Goal: Task Accomplishment & Management: Use online tool/utility

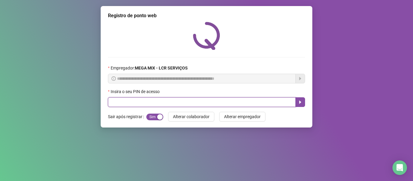
click at [173, 72] on input "text" at bounding box center [202, 102] width 188 height 10
type input "*****"
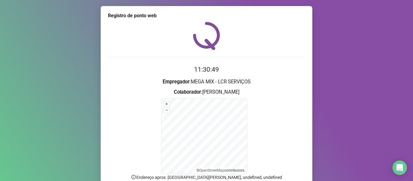
scroll to position [53, 0]
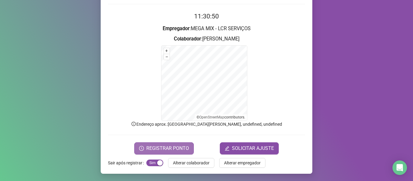
click at [174, 72] on span "REGISTRAR PONTO" at bounding box center [167, 148] width 43 height 7
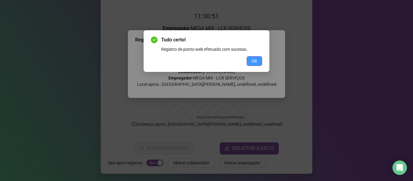
click at [206, 62] on button "OK" at bounding box center [254, 61] width 15 height 10
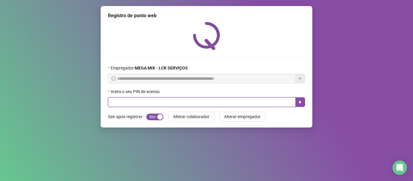
click at [206, 72] on input "text" at bounding box center [202, 102] width 188 height 10
type input "*****"
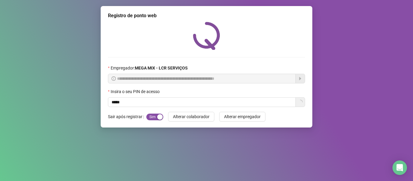
scroll to position [30, 0]
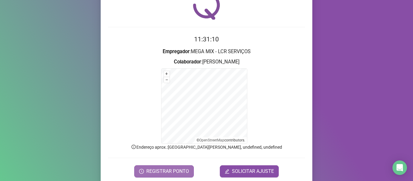
click at [172, 72] on span "REGISTRAR PONTO" at bounding box center [167, 171] width 43 height 7
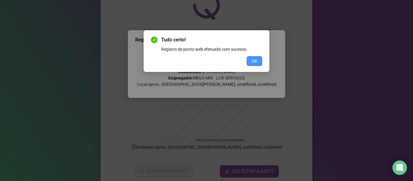
click at [206, 61] on span "OK" at bounding box center [255, 61] width 6 height 7
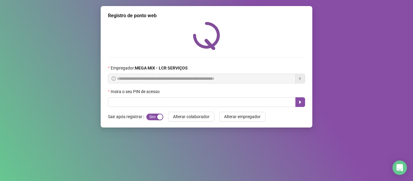
click at [206, 46] on div "Tudo certo! Registro de ponto web efetuado com sucesso. OK" at bounding box center [206, 90] width 413 height 181
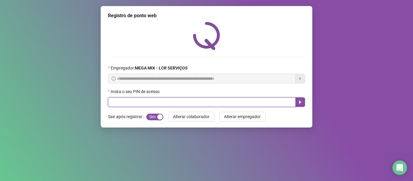
click at [206, 72] on input "text" at bounding box center [202, 102] width 188 height 10
type input "*****"
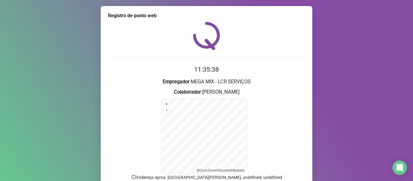
scroll to position [53, 0]
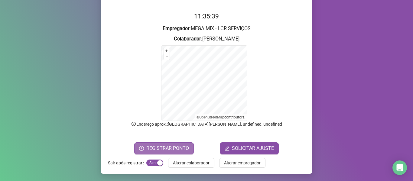
click at [155, 72] on span "REGISTRAR PONTO" at bounding box center [167, 148] width 43 height 7
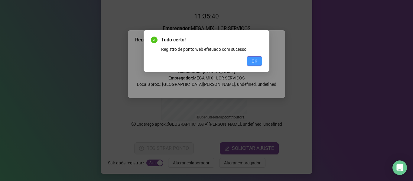
click at [206, 58] on button "OK" at bounding box center [254, 61] width 15 height 10
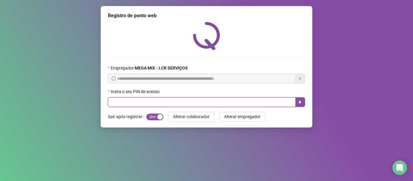
click at [144, 72] on input "text" at bounding box center [202, 102] width 188 height 10
type input "*****"
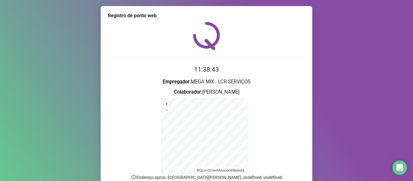
scroll to position [53, 0]
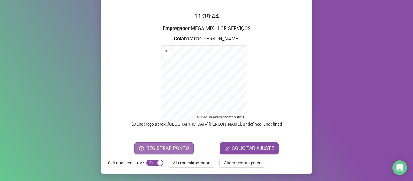
click at [177, 72] on span "REGISTRAR PONTO" at bounding box center [167, 148] width 43 height 7
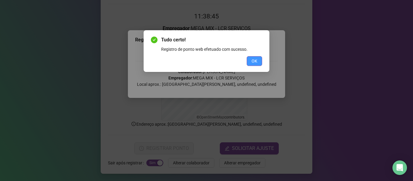
click at [206, 62] on button "OK" at bounding box center [254, 61] width 15 height 10
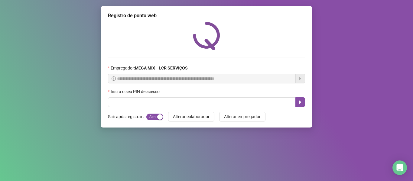
scroll to position [0, 0]
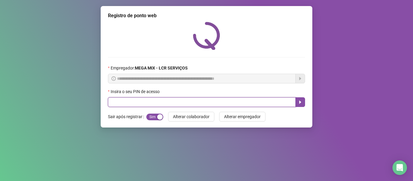
click at [155, 72] on input "text" at bounding box center [202, 102] width 188 height 10
type input "*****"
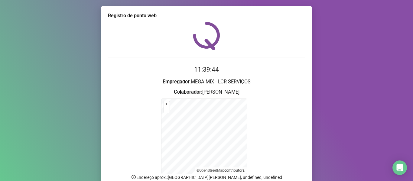
scroll to position [53, 0]
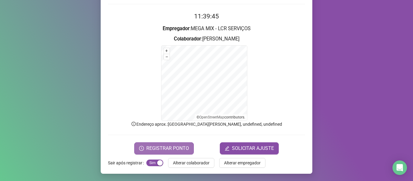
click at [170, 72] on span "REGISTRAR PONTO" at bounding box center [167, 148] width 43 height 7
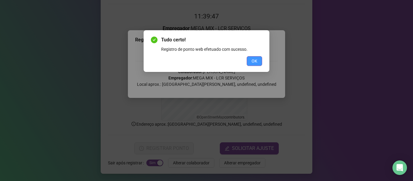
click at [206, 61] on span "OK" at bounding box center [255, 61] width 6 height 7
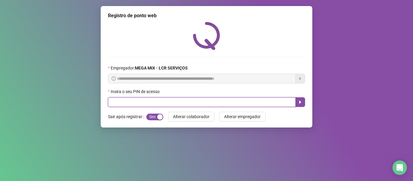
click at [159, 72] on input "text" at bounding box center [202, 102] width 188 height 10
type input "*****"
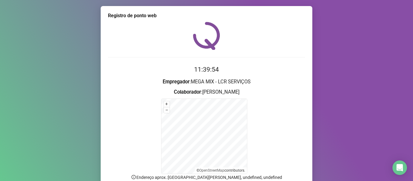
scroll to position [53, 0]
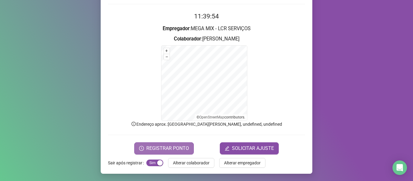
click at [152, 72] on span "REGISTRAR PONTO" at bounding box center [167, 148] width 43 height 7
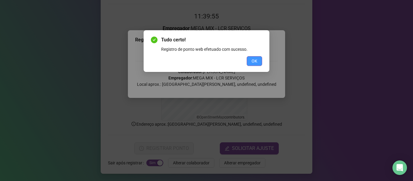
click at [206, 63] on span "OK" at bounding box center [255, 61] width 6 height 7
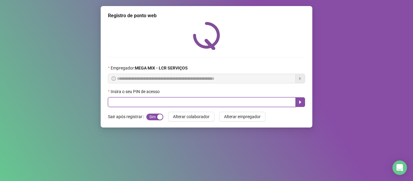
click at [206, 72] on input "text" at bounding box center [202, 102] width 188 height 10
type input "*****"
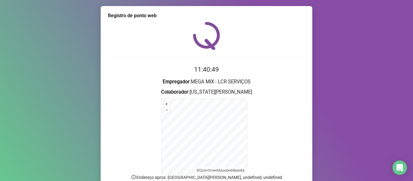
scroll to position [53, 0]
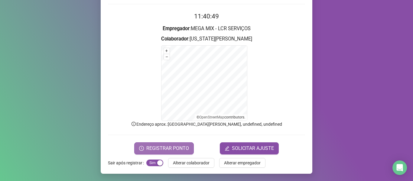
click at [157, 72] on span "REGISTRAR PONTO" at bounding box center [167, 148] width 43 height 7
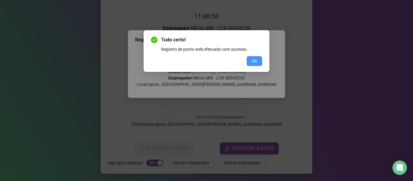
click at [206, 60] on button "OK" at bounding box center [254, 61] width 15 height 10
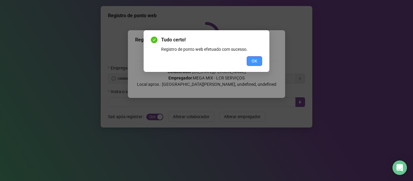
scroll to position [0, 0]
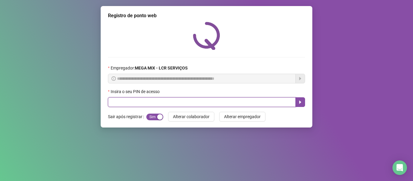
click at [159, 72] on input "text" at bounding box center [202, 102] width 188 height 10
type input "*****"
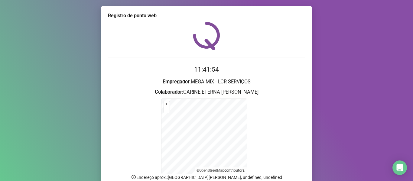
scroll to position [53, 0]
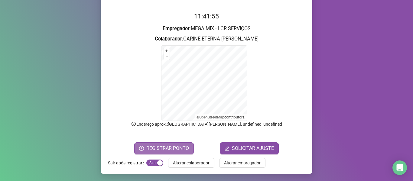
click at [181, 72] on span "REGISTRAR PONTO" at bounding box center [167, 148] width 43 height 7
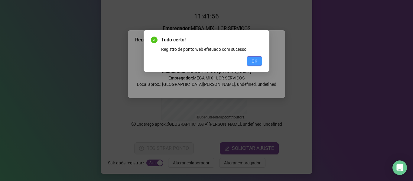
click at [206, 62] on button "OK" at bounding box center [254, 61] width 15 height 10
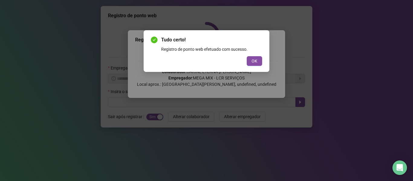
scroll to position [0, 0]
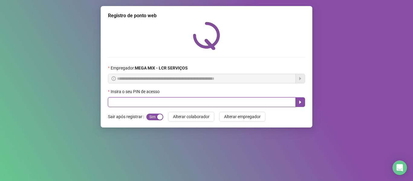
click at [124, 72] on input "text" at bounding box center [202, 102] width 188 height 10
type input "*****"
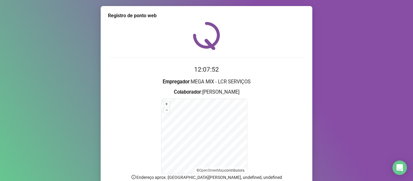
scroll to position [53, 0]
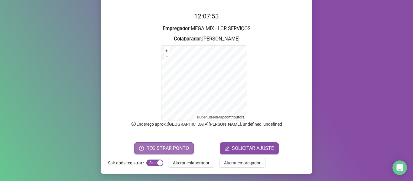
click at [165, 72] on span "REGISTRAR PONTO" at bounding box center [167, 148] width 43 height 7
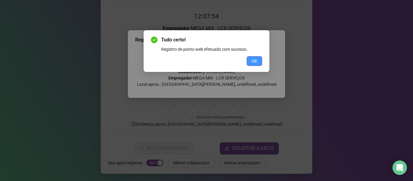
click at [206, 57] on button "OK" at bounding box center [254, 61] width 15 height 10
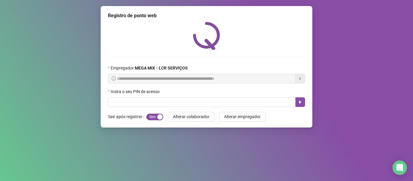
scroll to position [0, 0]
